Goal: Communication & Community: Answer question/provide support

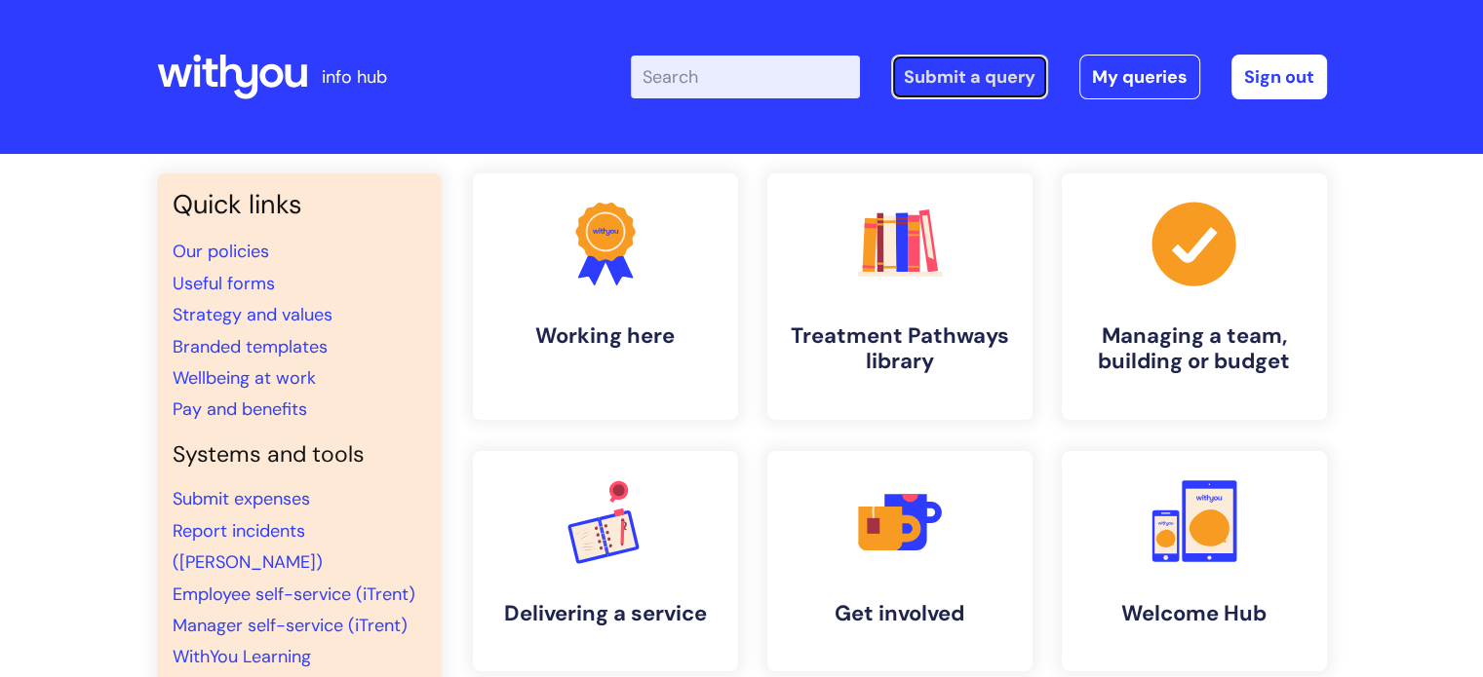
click at [995, 79] on link "Submit a query" at bounding box center [969, 77] width 157 height 45
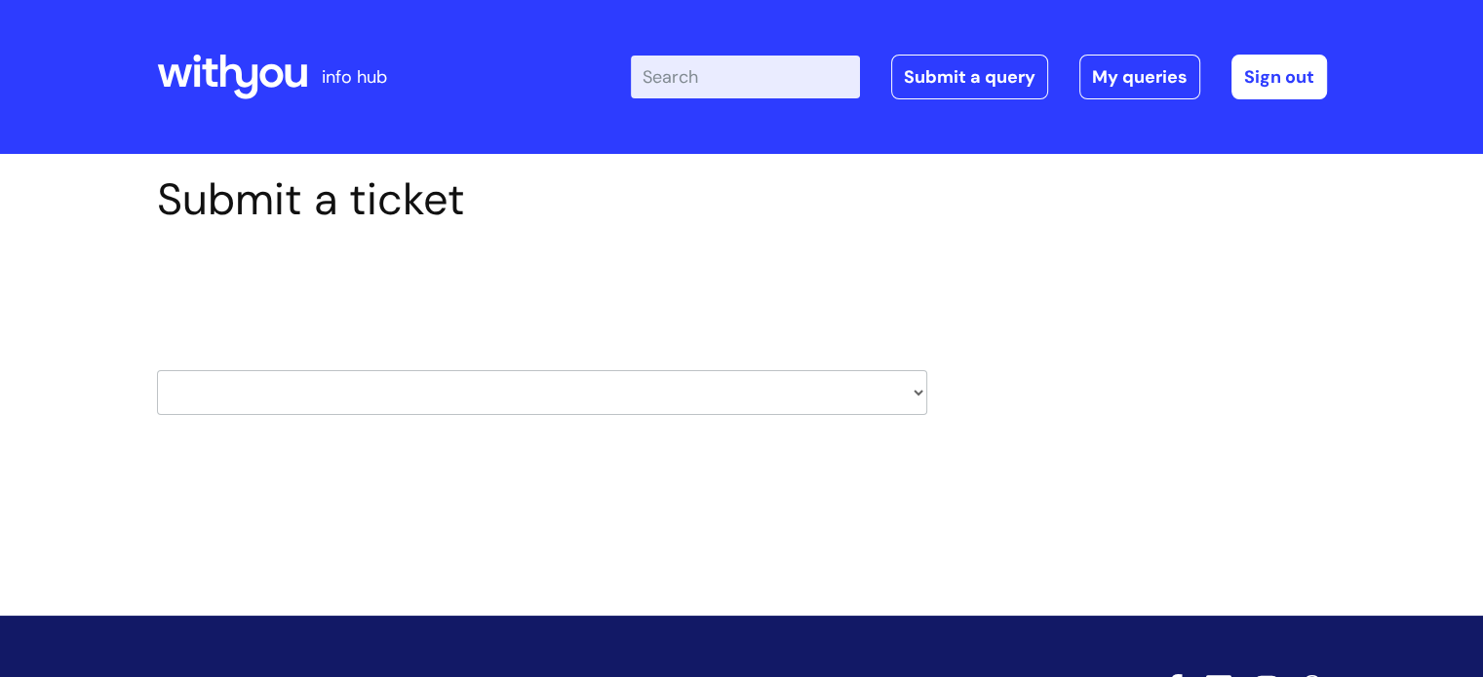
click at [437, 405] on select "HR / People IT and Support Clinical Drug Alerts Finance Accounts Data Support T…" at bounding box center [542, 392] width 770 height 45
select select "learning_and_development"
click at [157, 370] on select "HR / People IT and Support Clinical Drug Alerts Finance Accounts Data Support T…" at bounding box center [542, 392] width 770 height 45
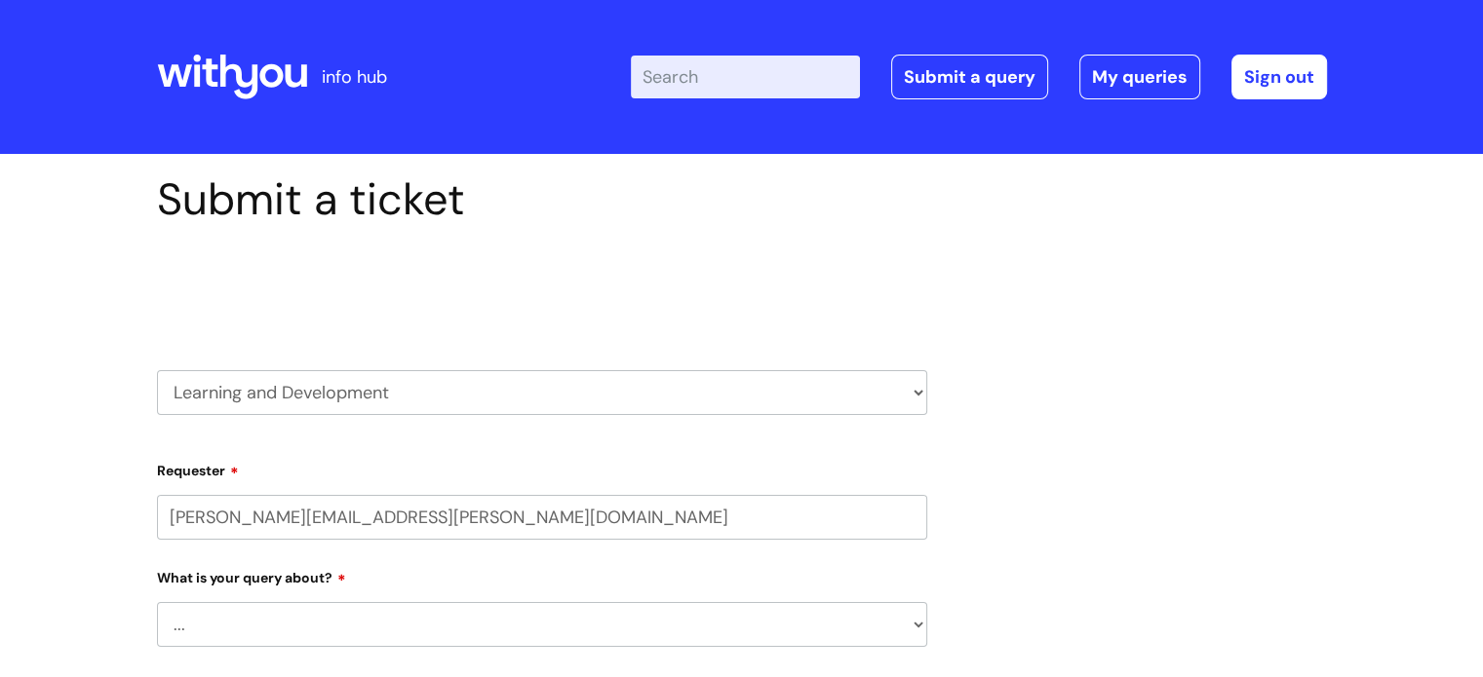
select select "80004157222"
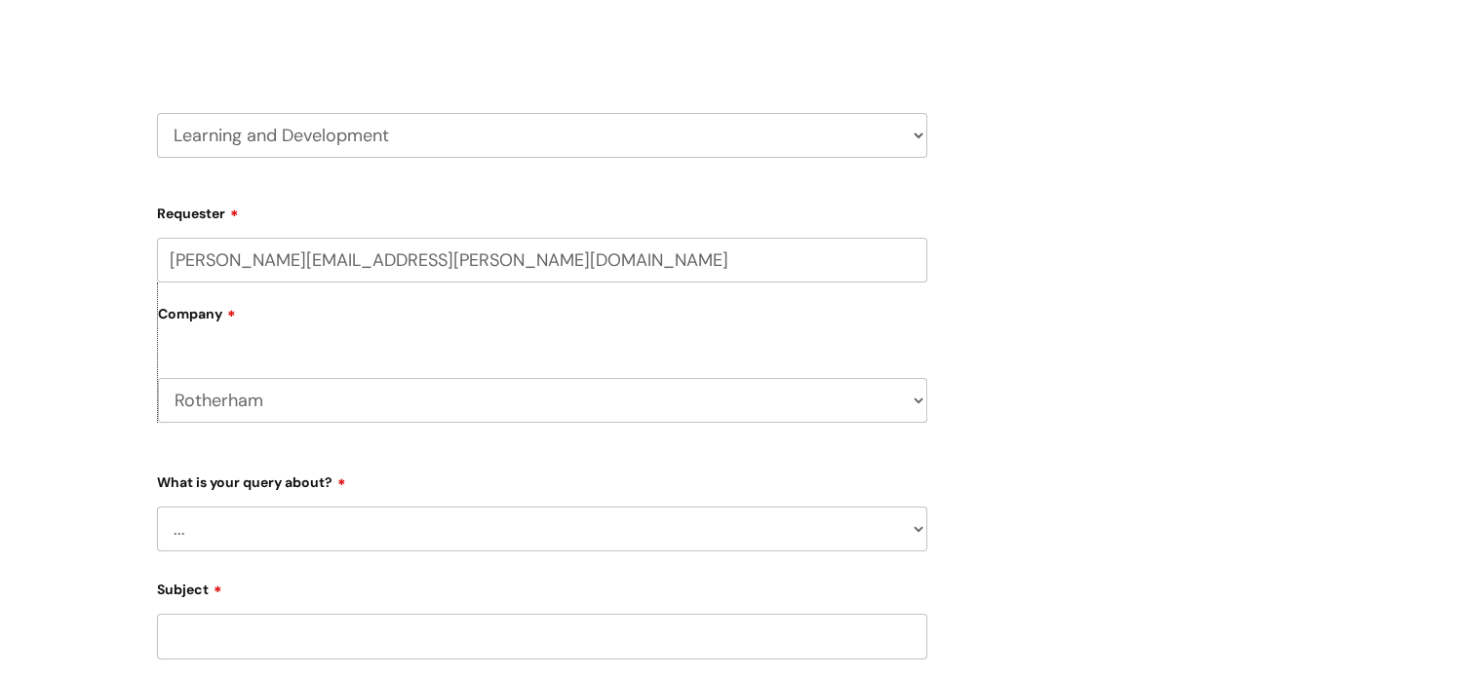
scroll to position [292, 0]
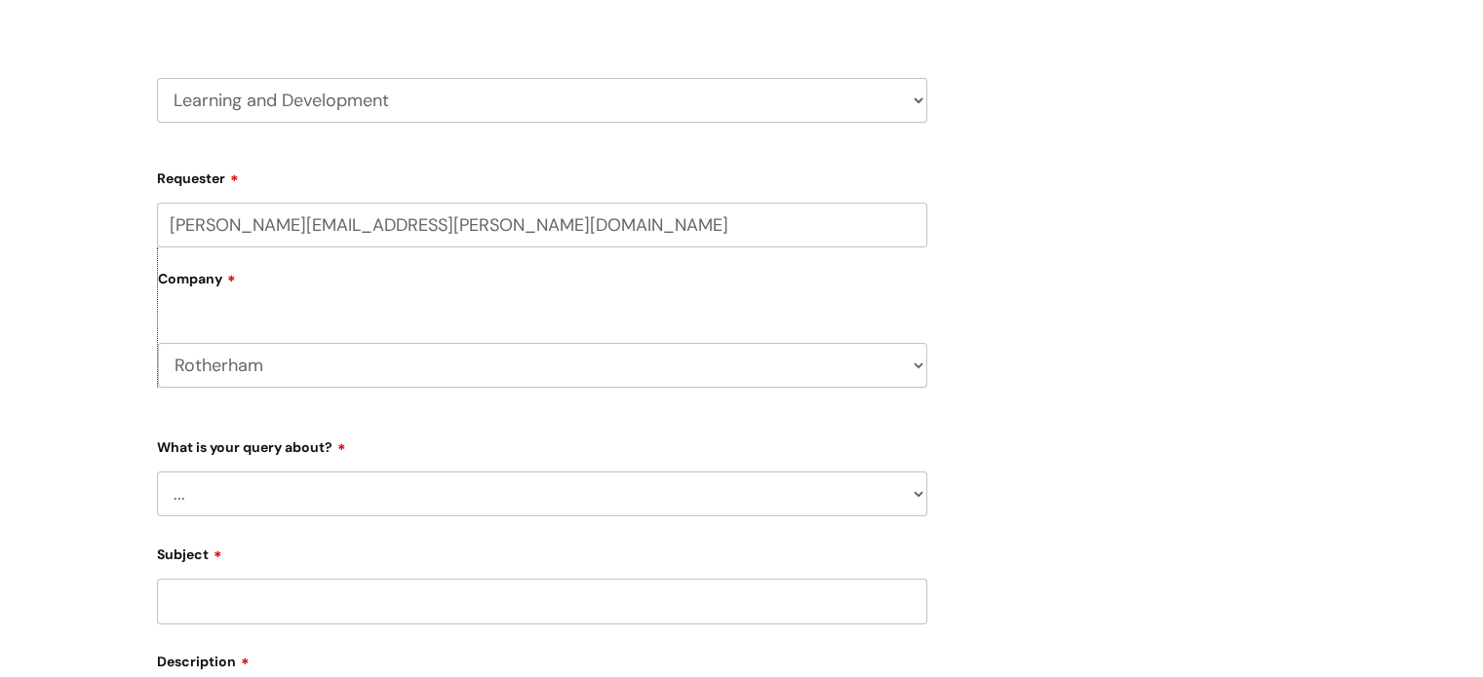
click at [319, 491] on select "... Question about a training course or session booking Ask about apprenticeshi…" at bounding box center [542, 494] width 770 height 45
select select "Can’t log in or access learning"
click at [157, 472] on select "... Question about a training course or session booking Ask about apprenticeshi…" at bounding box center [542, 494] width 770 height 45
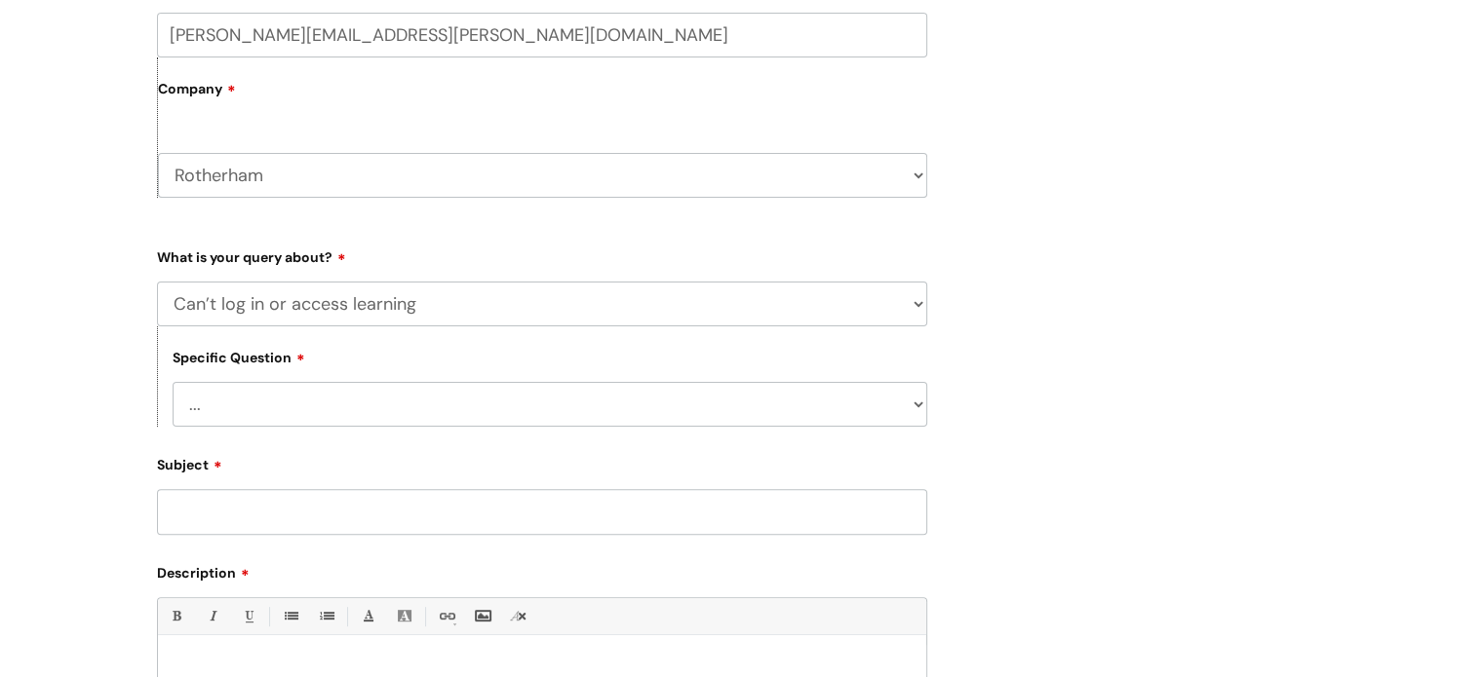
scroll to position [487, 0]
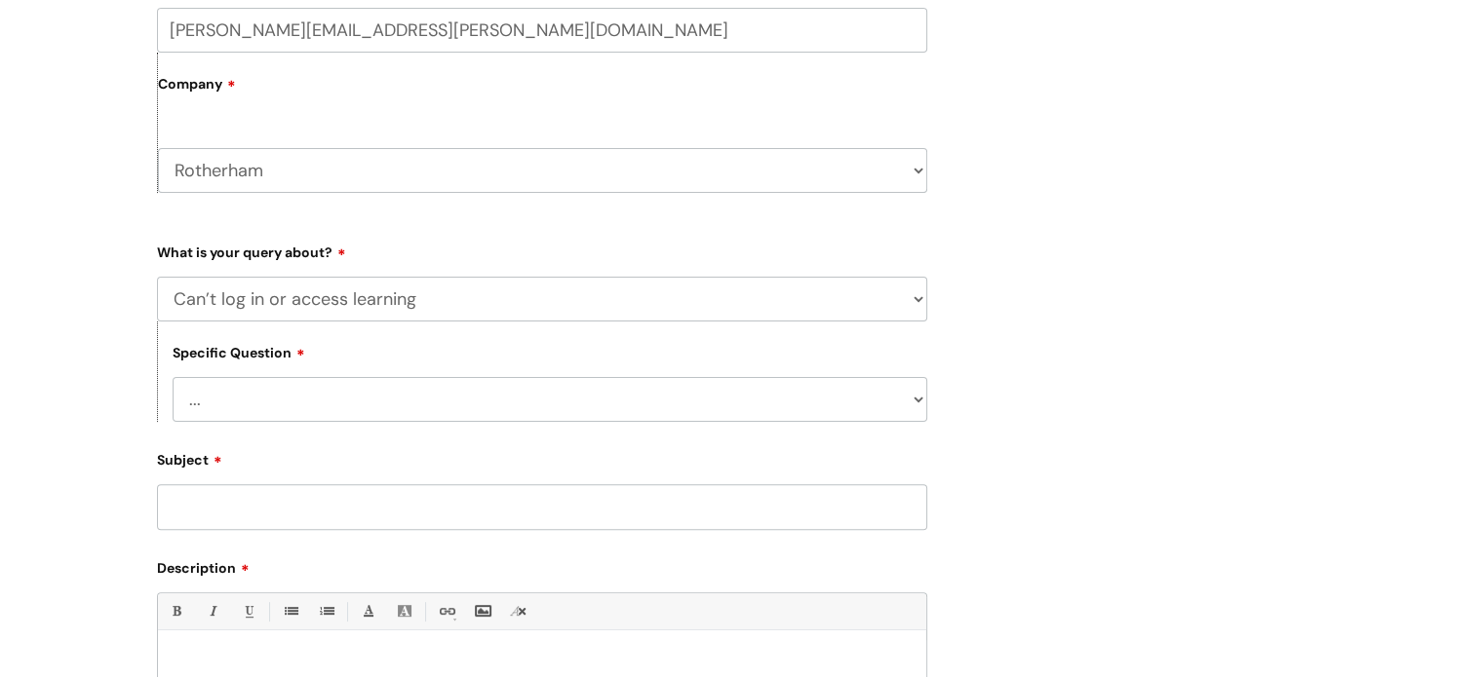
click at [321, 397] on select "... Issue accessing WithYou Learning Issue accessing an internal course Issue a…" at bounding box center [550, 399] width 755 height 45
select select "Issue accessing WithYou Learning"
click at [173, 378] on select "... Issue accessing WithYou Learning Issue accessing an internal course Issue a…" at bounding box center [550, 399] width 755 height 45
click at [316, 505] on input "Subject" at bounding box center [542, 506] width 770 height 45
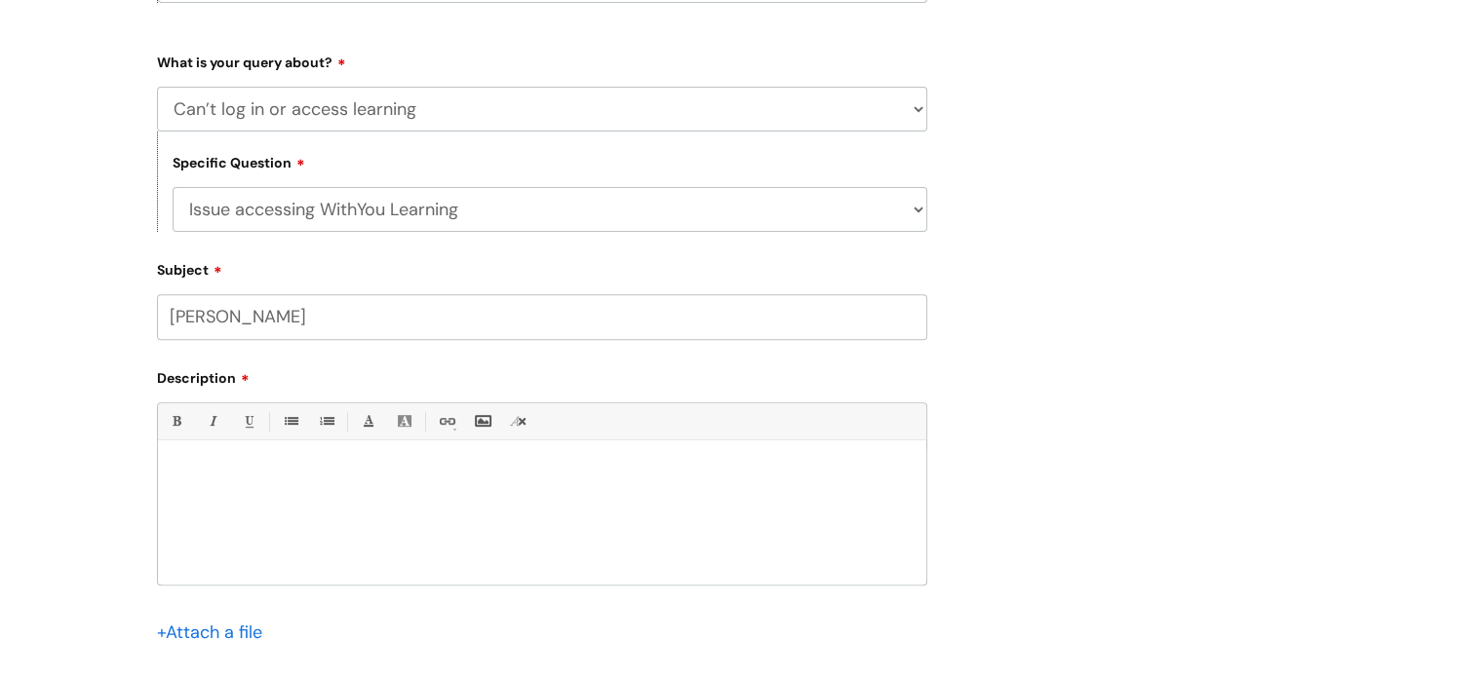
scroll to position [682, 0]
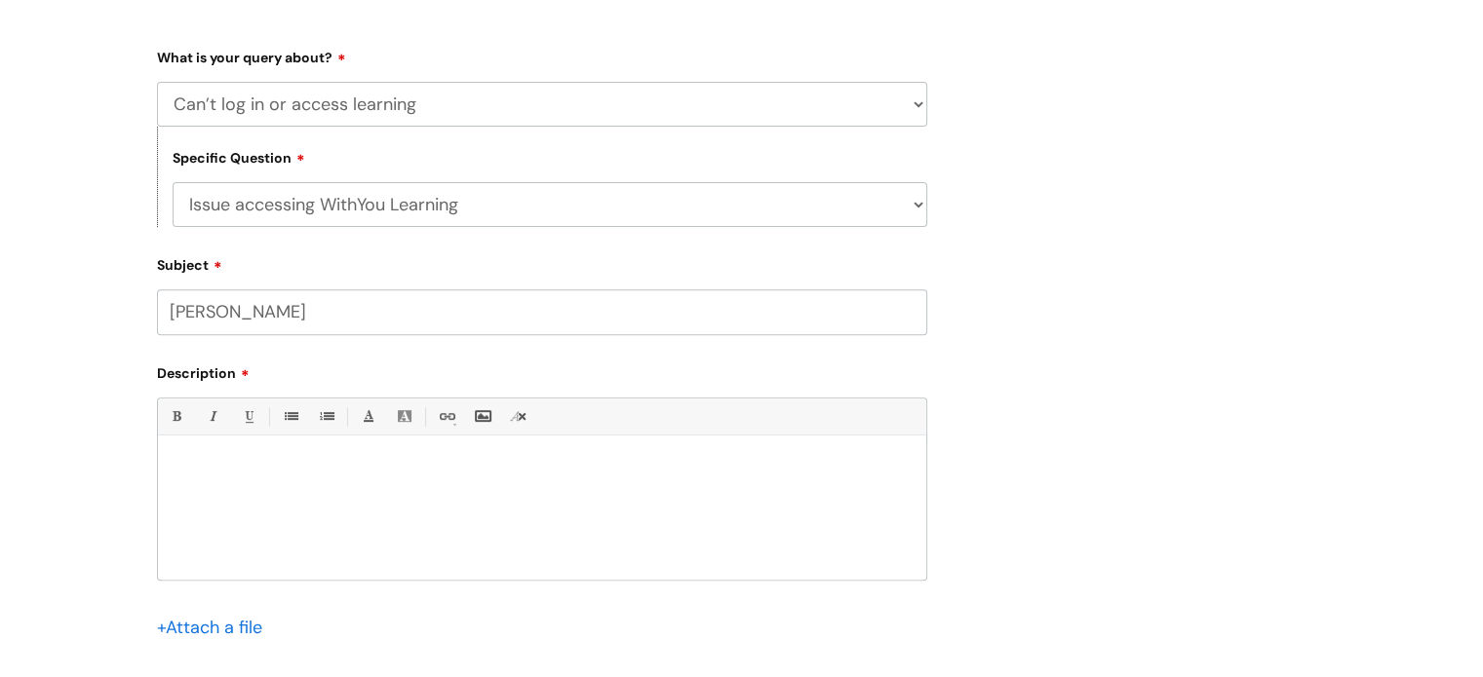
type input "[PERSON_NAME]"
click at [316, 496] on div at bounding box center [542, 512] width 768 height 135
click at [341, 494] on div "Hi one of my volunteers [PERSON_NAME] is unable to access withyou learning" at bounding box center [542, 512] width 768 height 135
click at [611, 476] on p "Hi one of my volunteers [PERSON_NAME] is unable to access with you learning" at bounding box center [542, 469] width 739 height 18
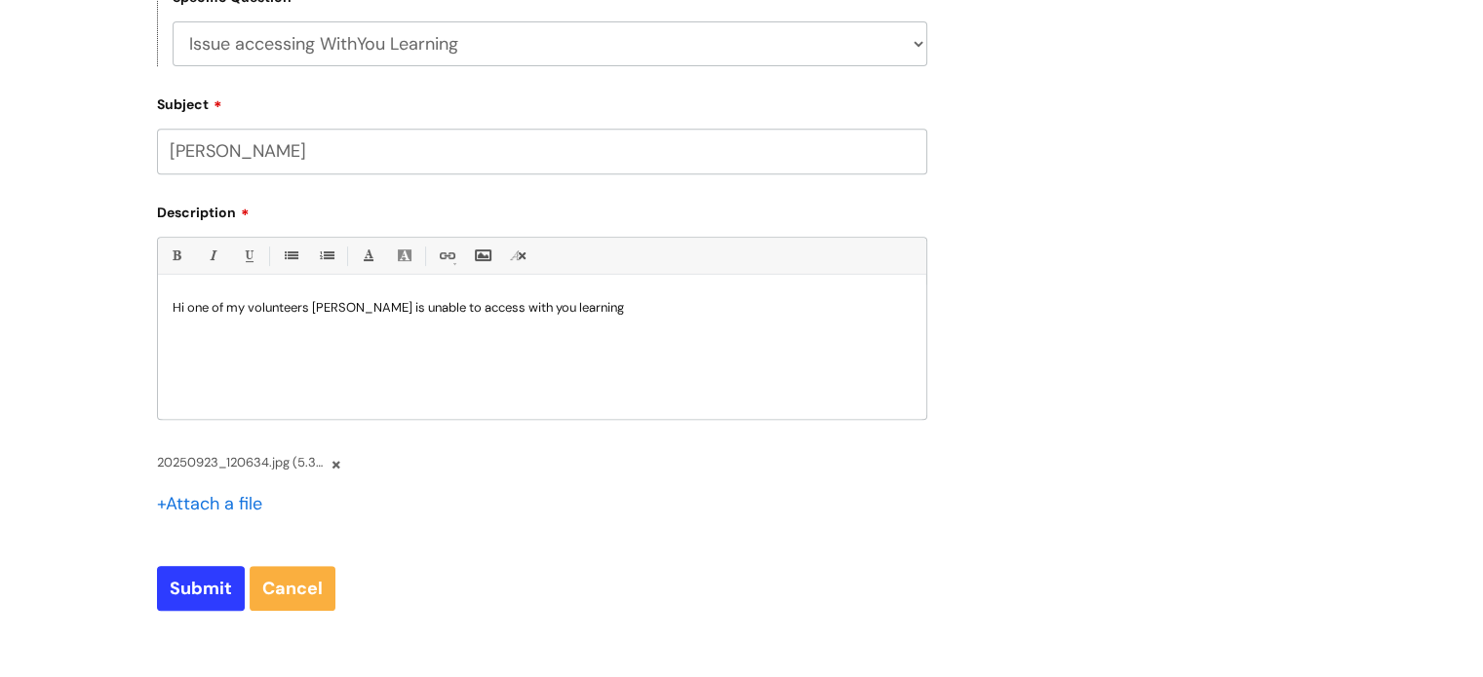
scroll to position [877, 0]
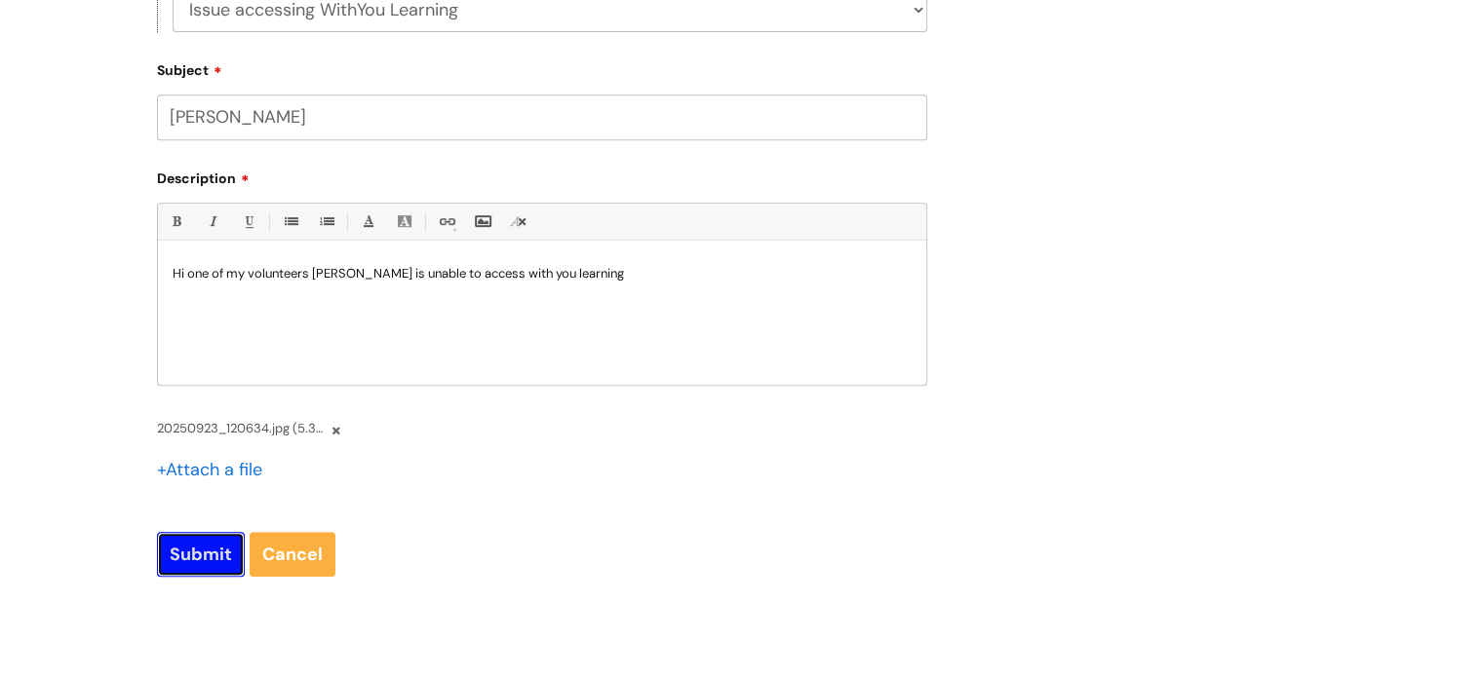
click at [201, 561] on input "Submit" at bounding box center [201, 554] width 88 height 45
type input "Please Wait..."
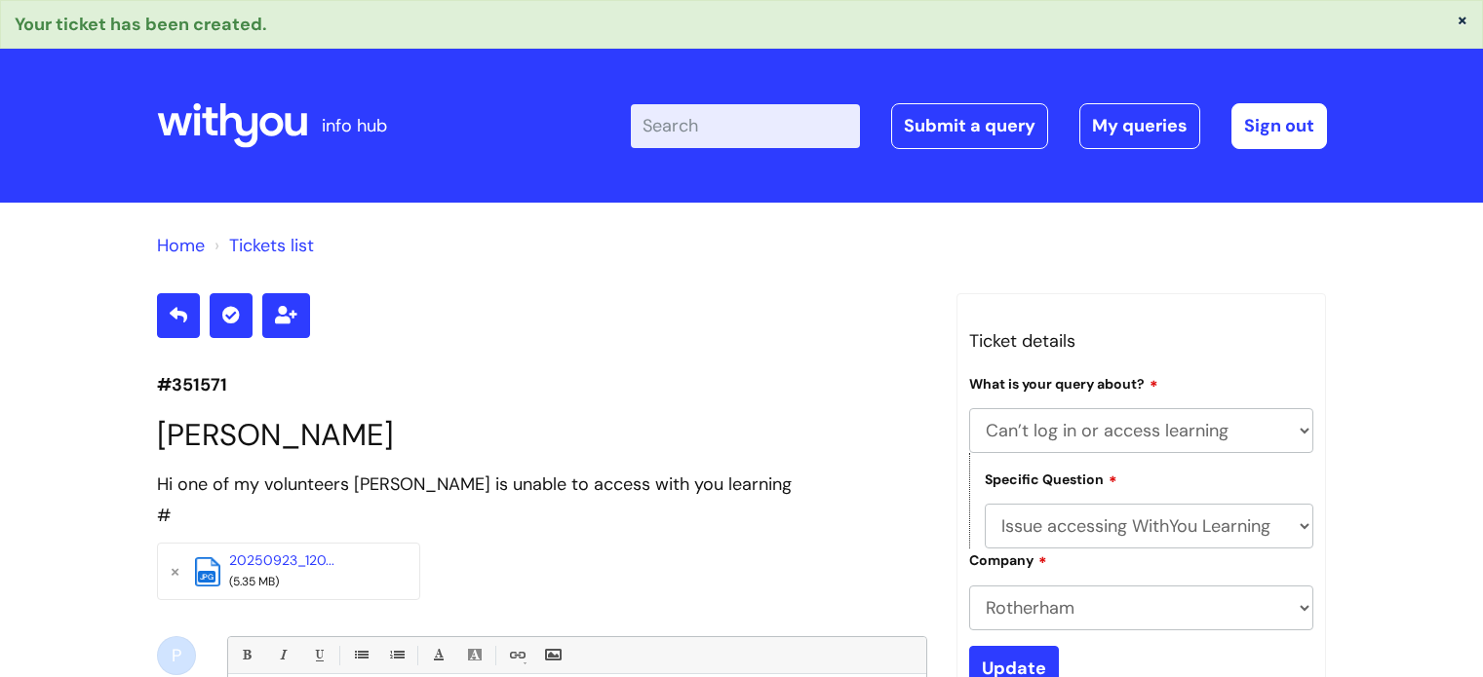
select select "Can’t log in or access learning"
select select "Issue accessing WithYou Learning"
